Goal: Find specific page/section: Find specific page/section

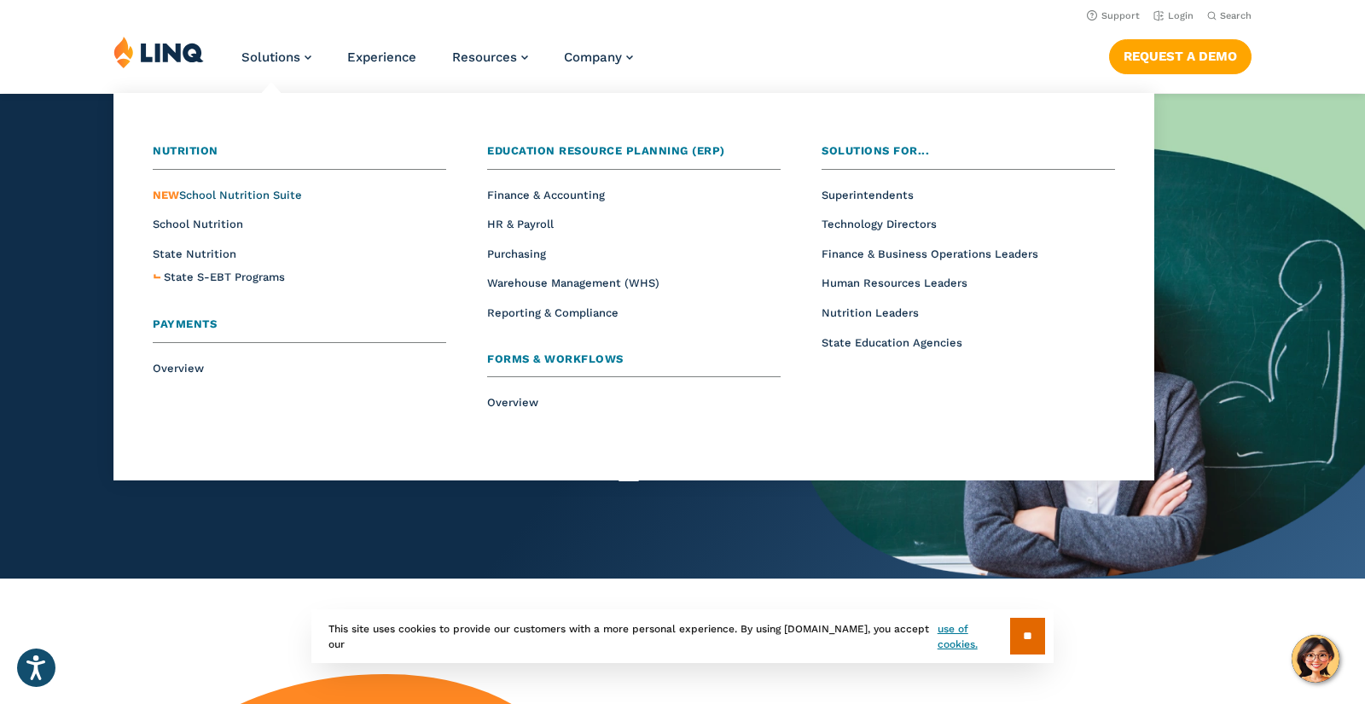
click at [257, 195] on span "NEW School Nutrition Suite" at bounding box center [227, 195] width 149 height 13
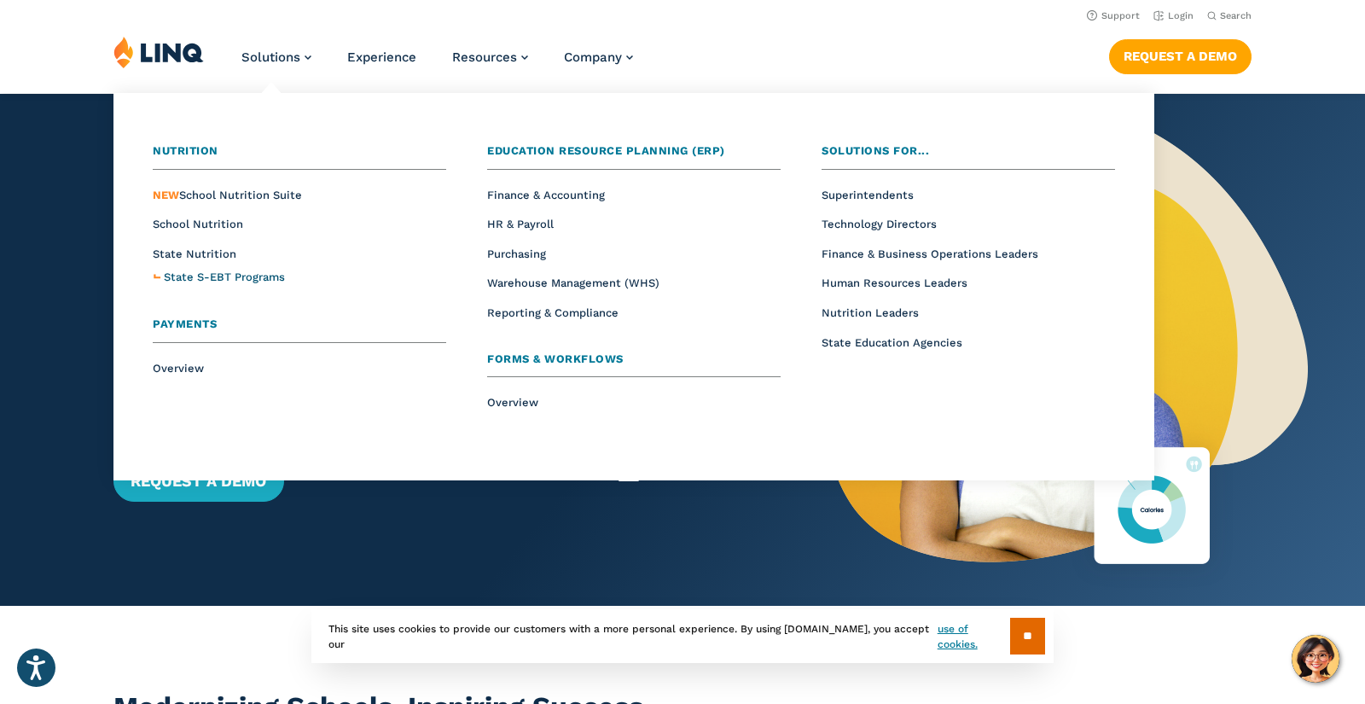
click at [231, 270] on span "State S-EBT Programs" at bounding box center [224, 276] width 121 height 13
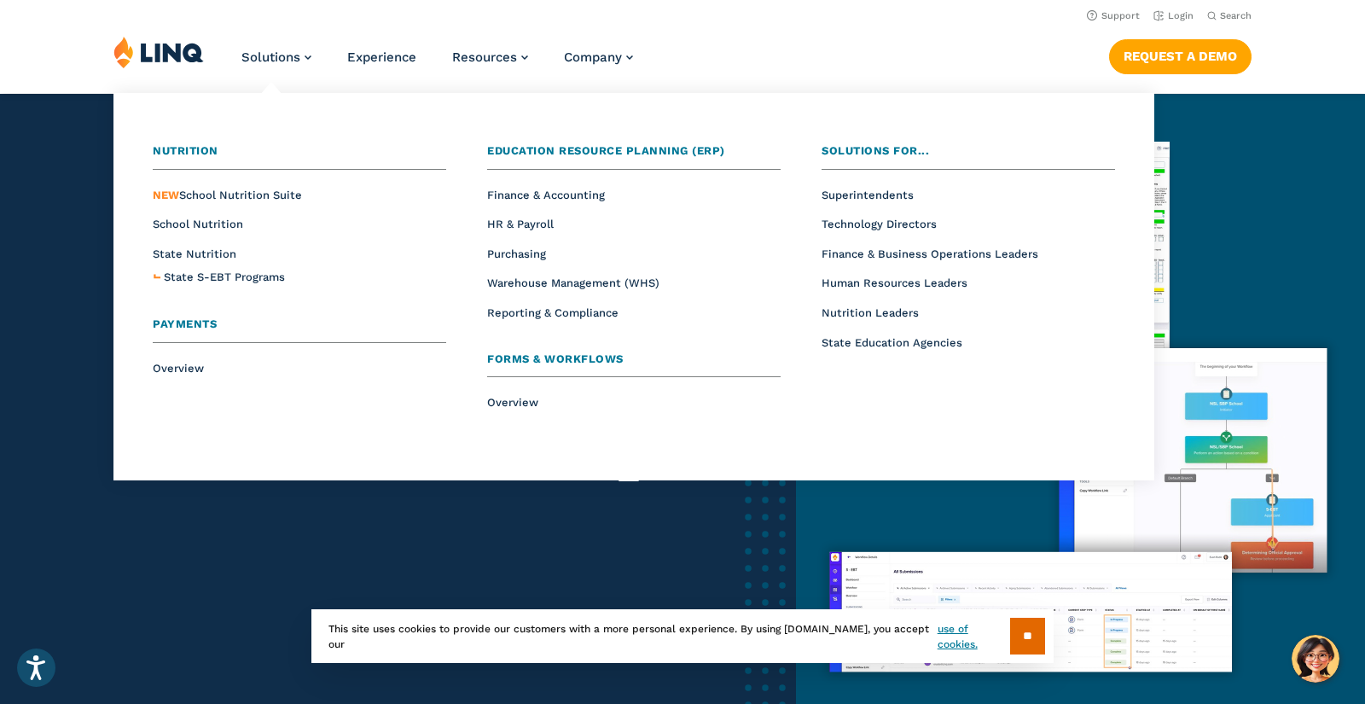
click at [207, 318] on span "Payments" at bounding box center [185, 323] width 64 height 13
